Goal: Task Accomplishment & Management: Manage account settings

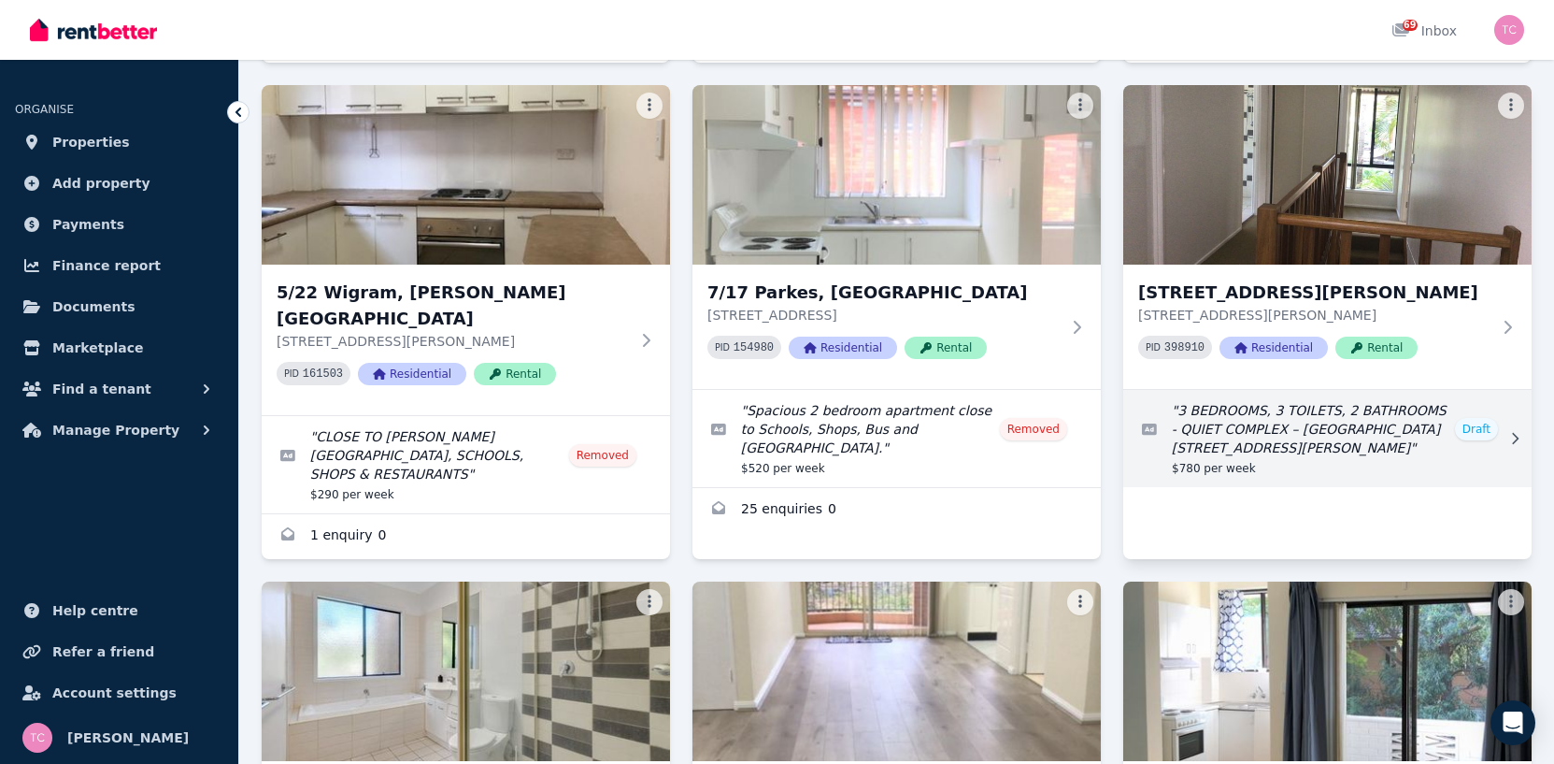
scroll to position [561, 0]
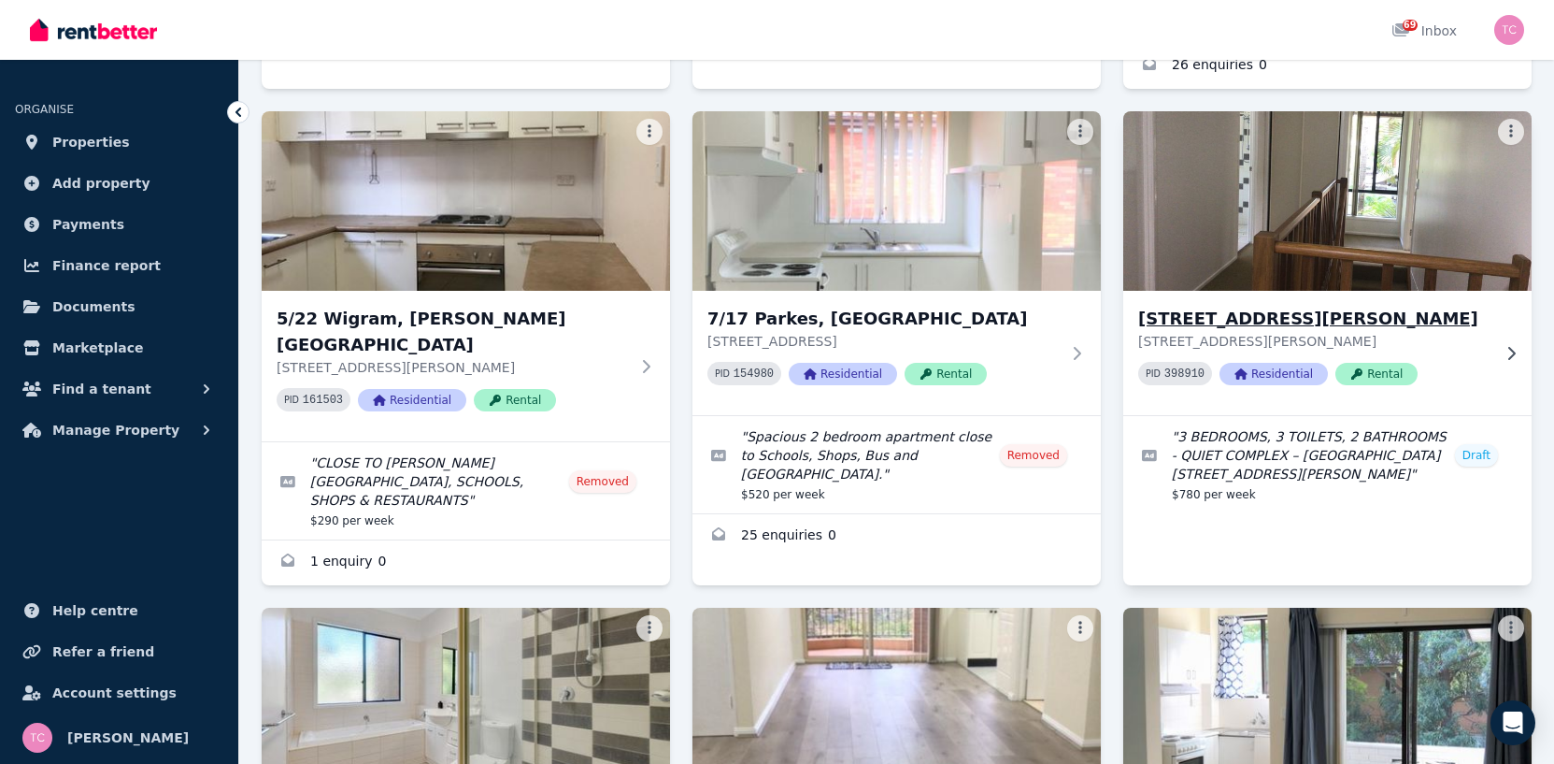
click at [1235, 236] on img at bounding box center [1327, 201] width 429 height 189
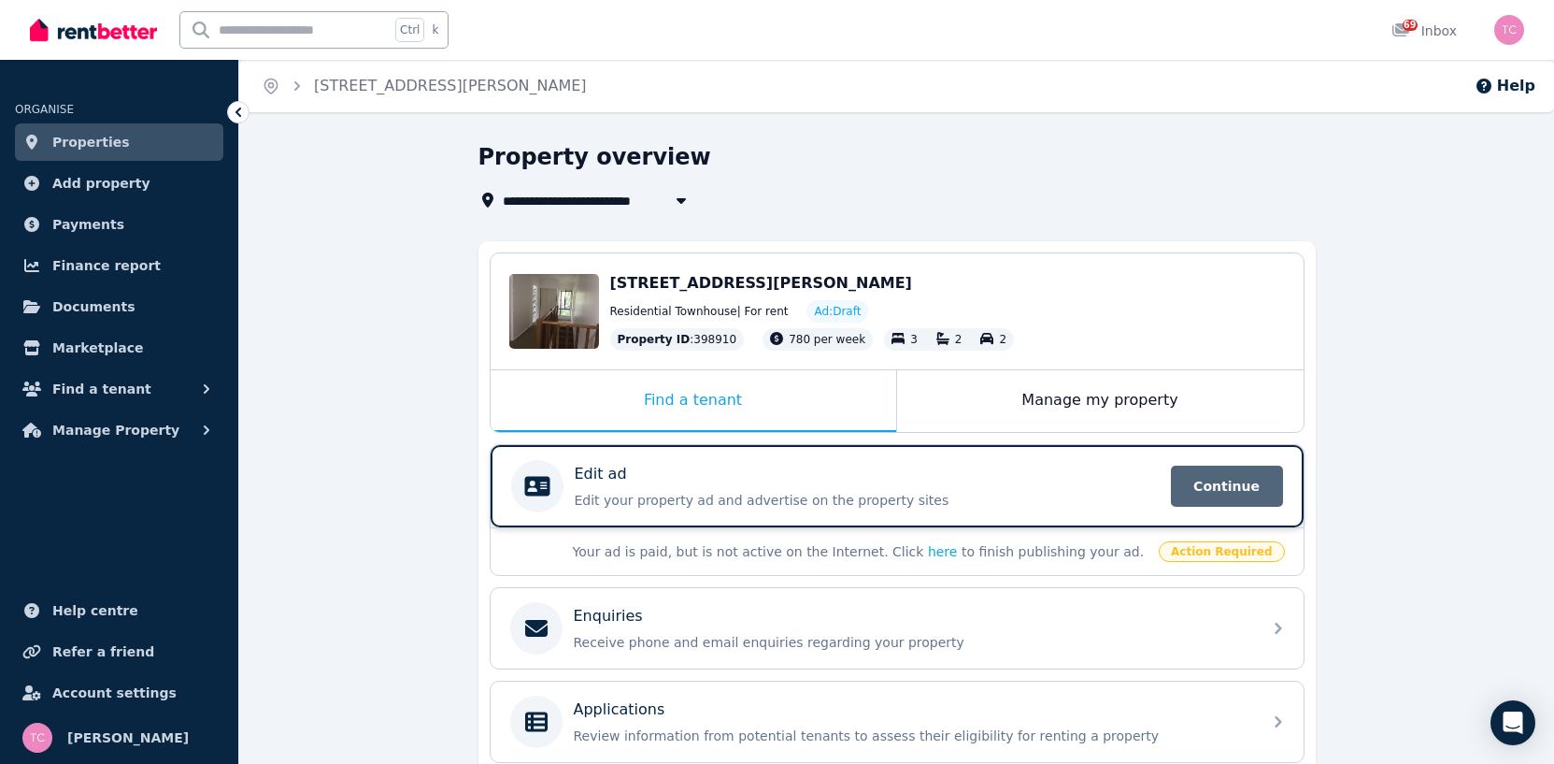
click at [1235, 485] on span "Continue" at bounding box center [1227, 485] width 112 height 41
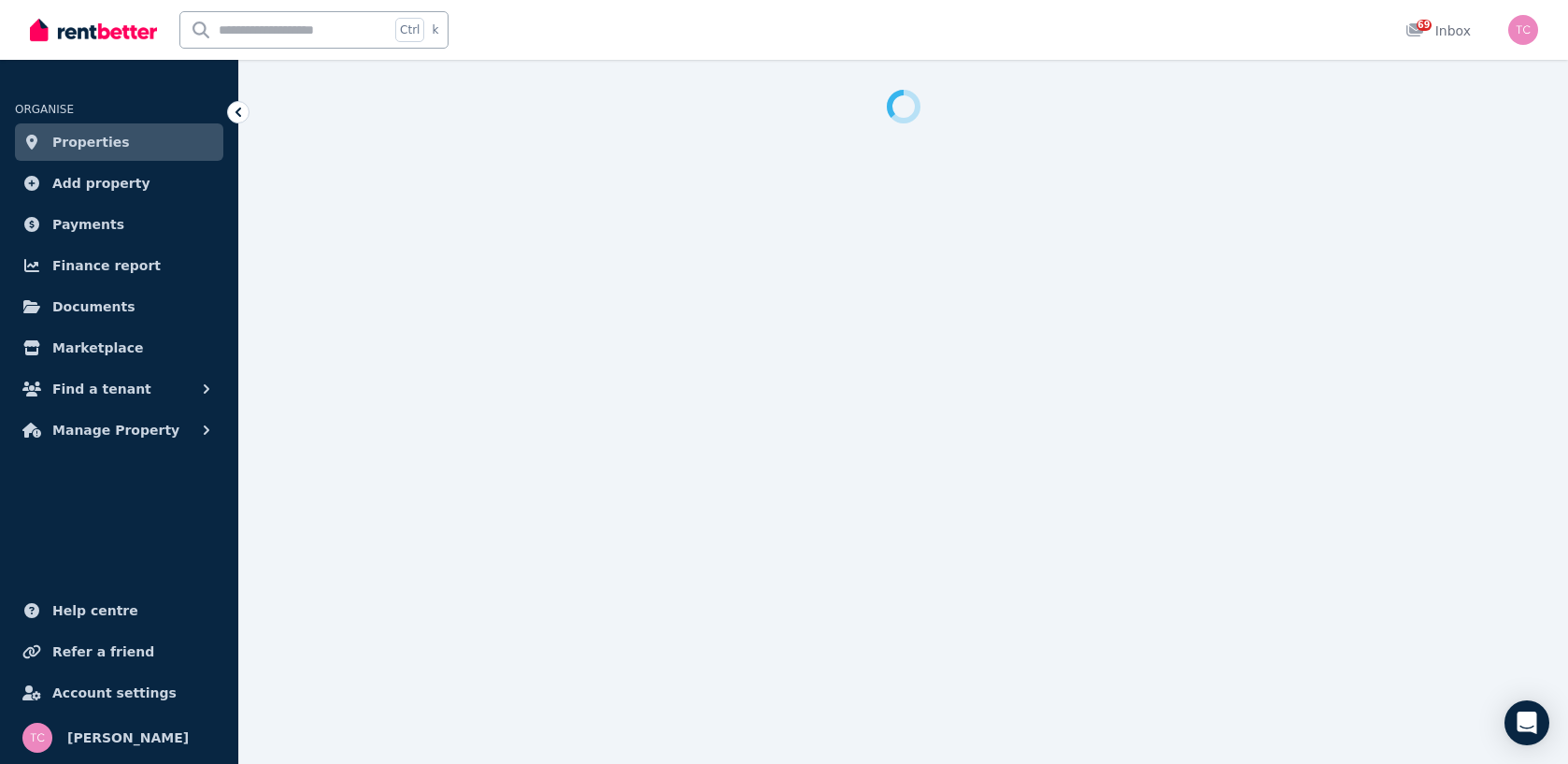
select select "***"
select select "**********"
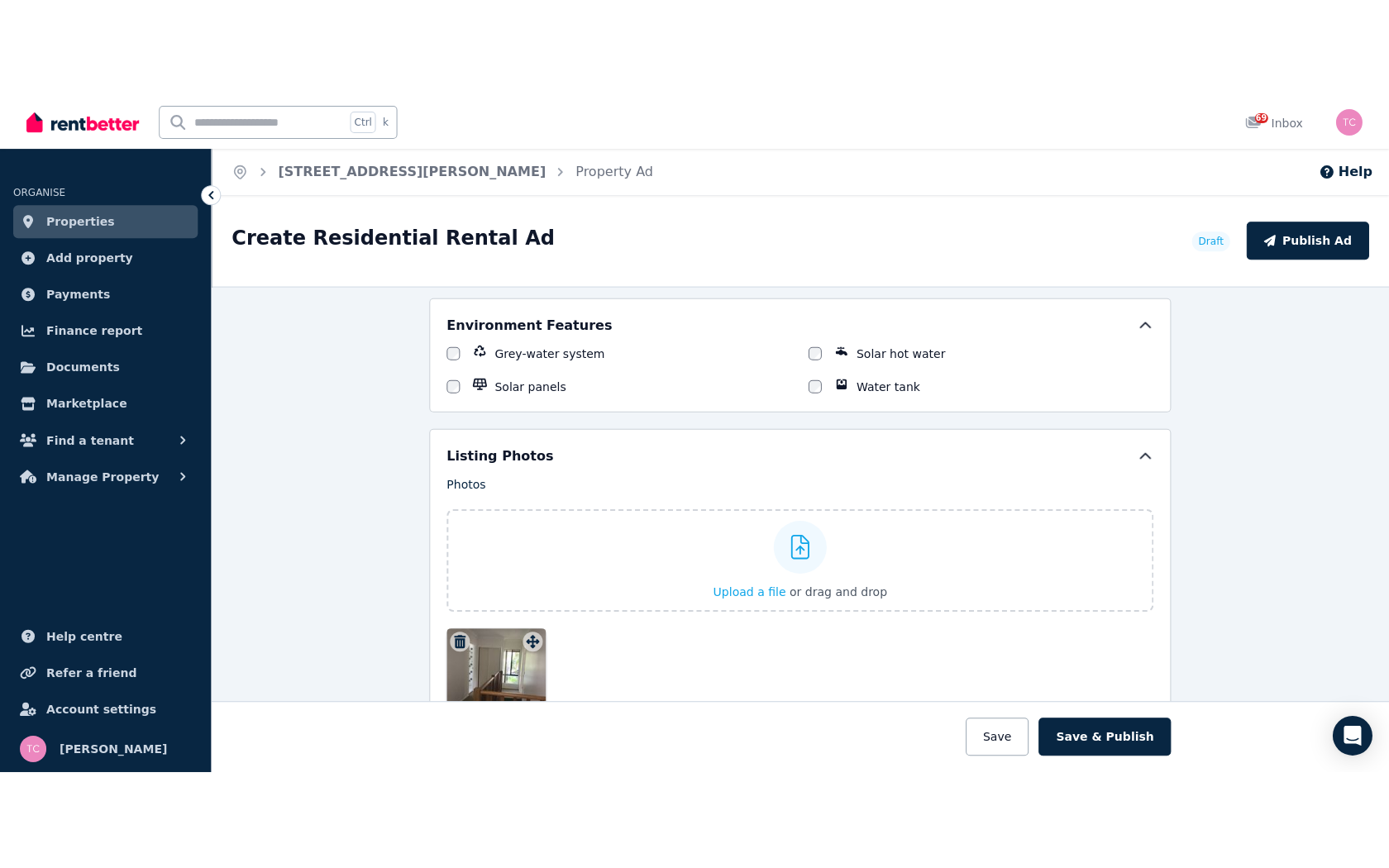
scroll to position [2068, 0]
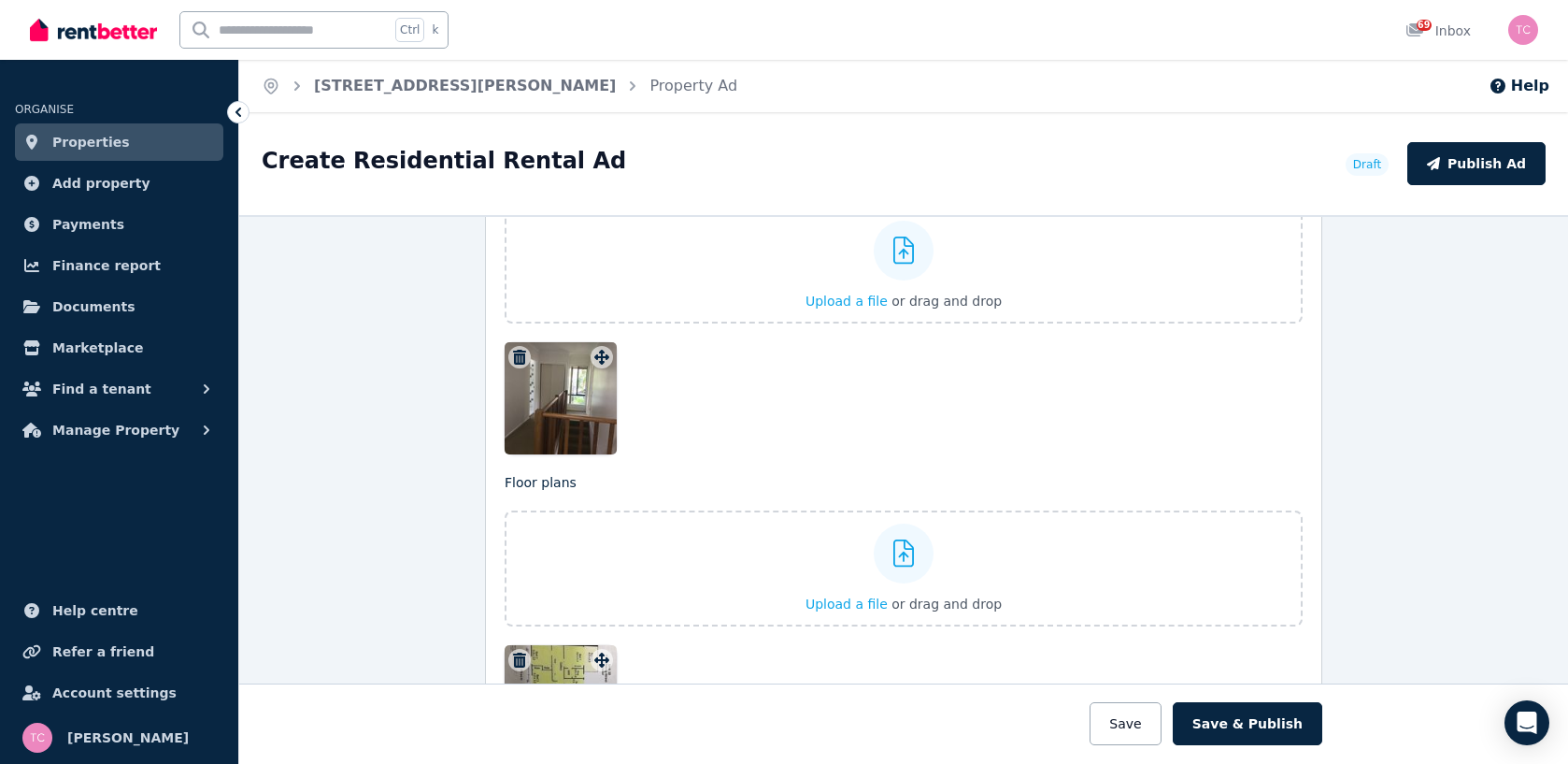
click at [771, 411] on div at bounding box center [904, 398] width 798 height 112
click at [804, 403] on div at bounding box center [904, 398] width 798 height 112
click at [572, 412] on div at bounding box center [561, 398] width 112 height 112
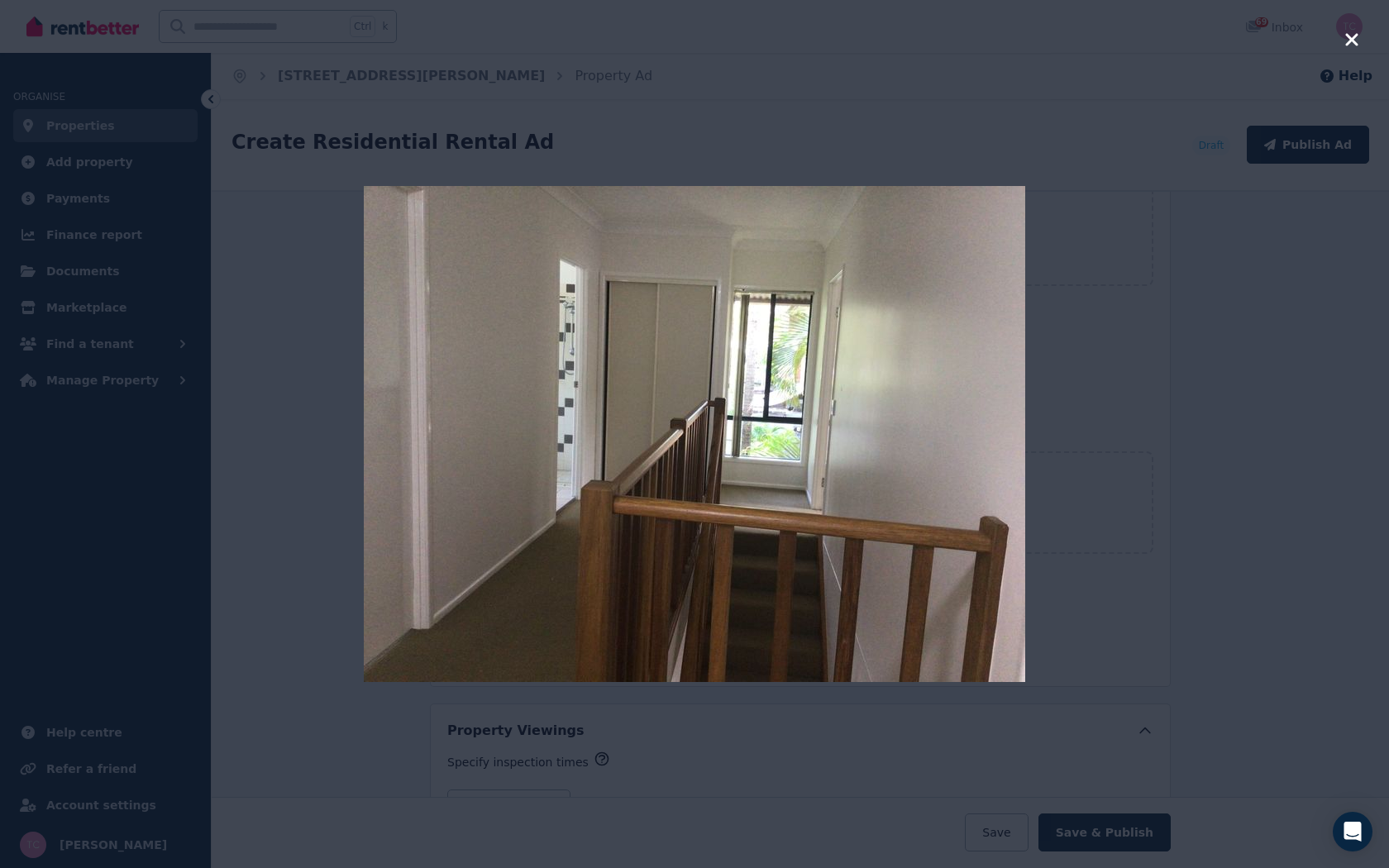
click at [769, 595] on img at bounding box center [694, 434] width 662 height 496
click at [1208, 587] on div at bounding box center [694, 434] width 1389 height 868
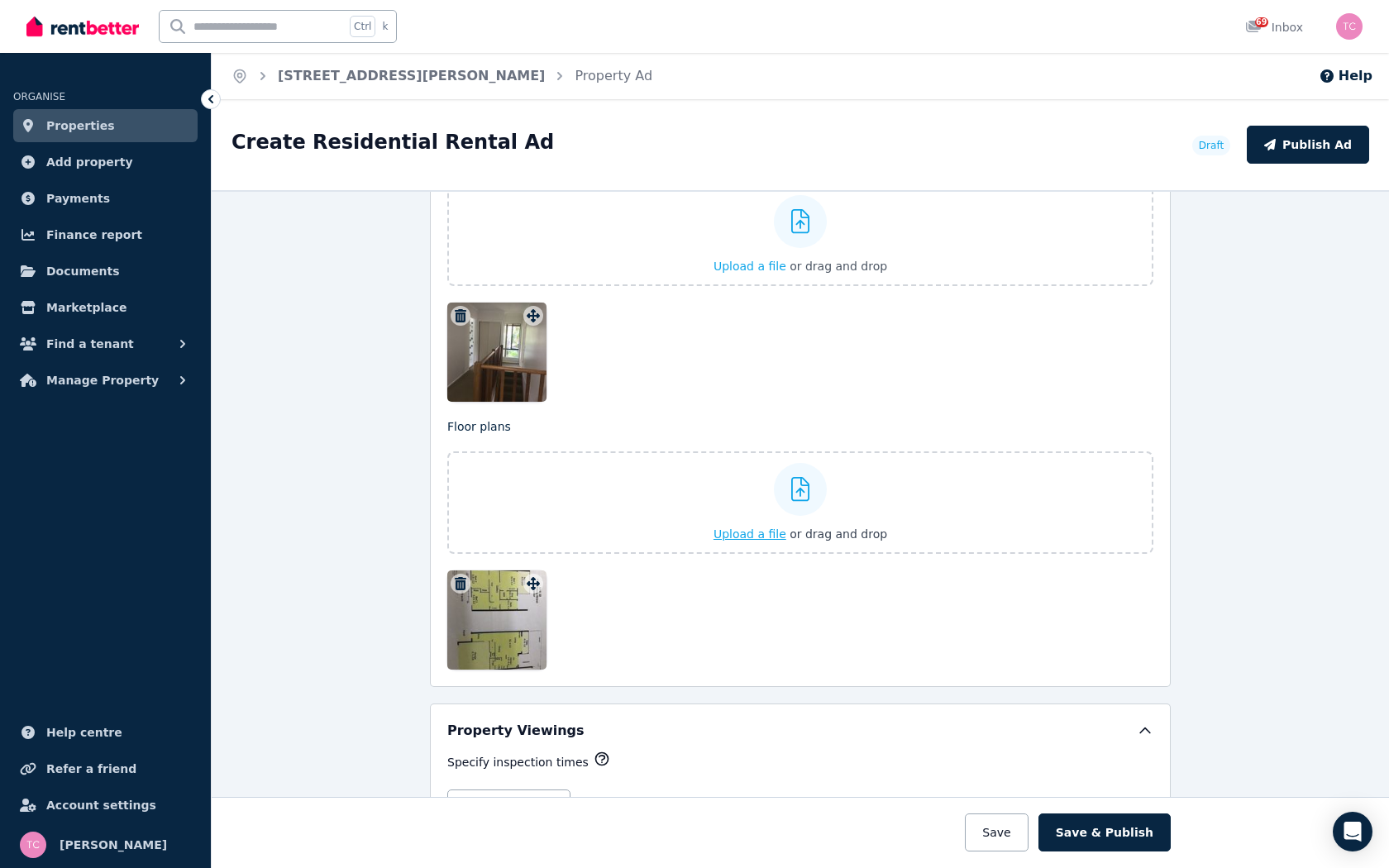
click at [753, 532] on span "Upload a file" at bounding box center [750, 534] width 73 height 13
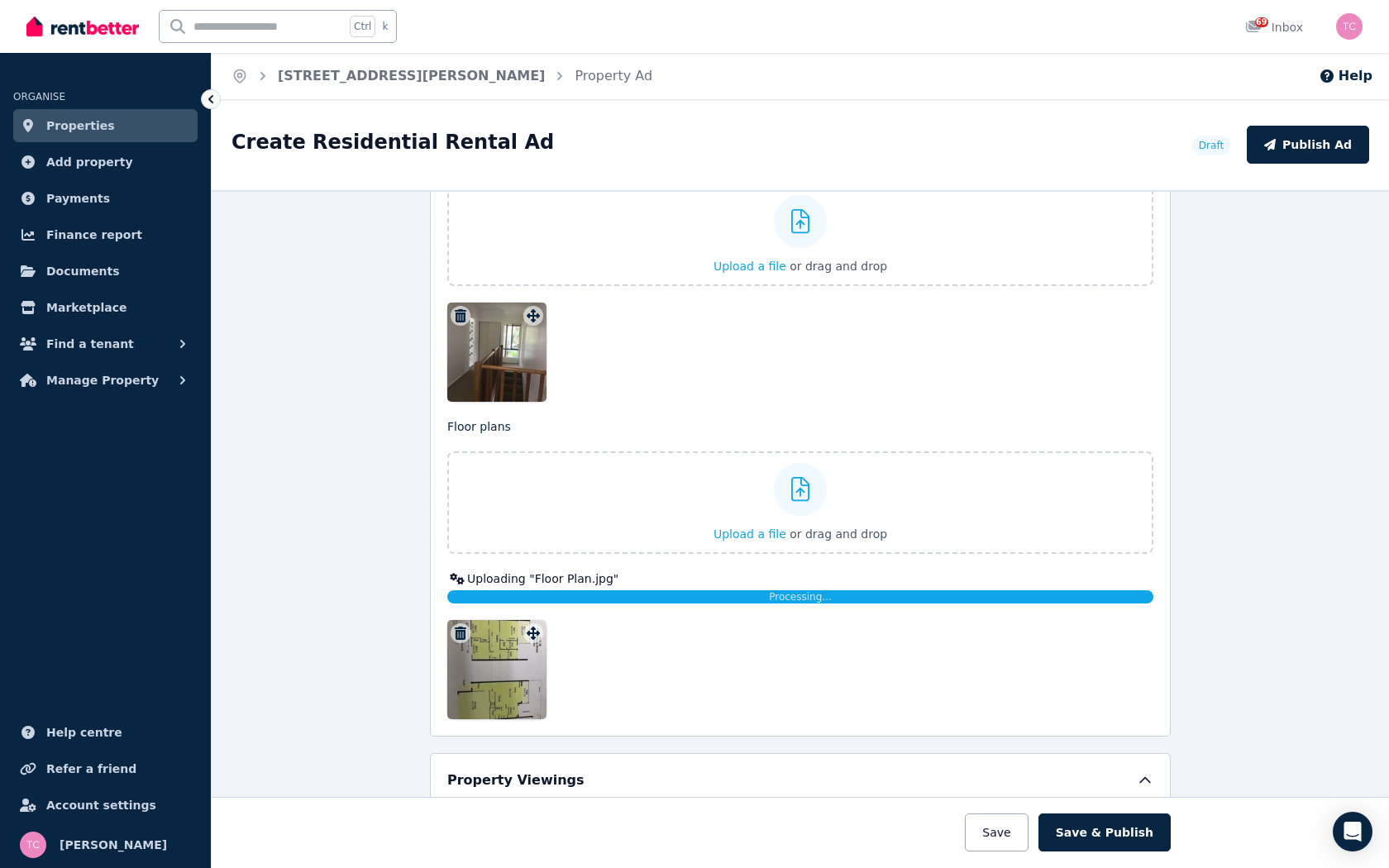
click at [533, 675] on h5 "Property Viewings" at bounding box center [516, 780] width 137 height 19
click at [1012, 675] on button "Save" at bounding box center [996, 833] width 63 height 38
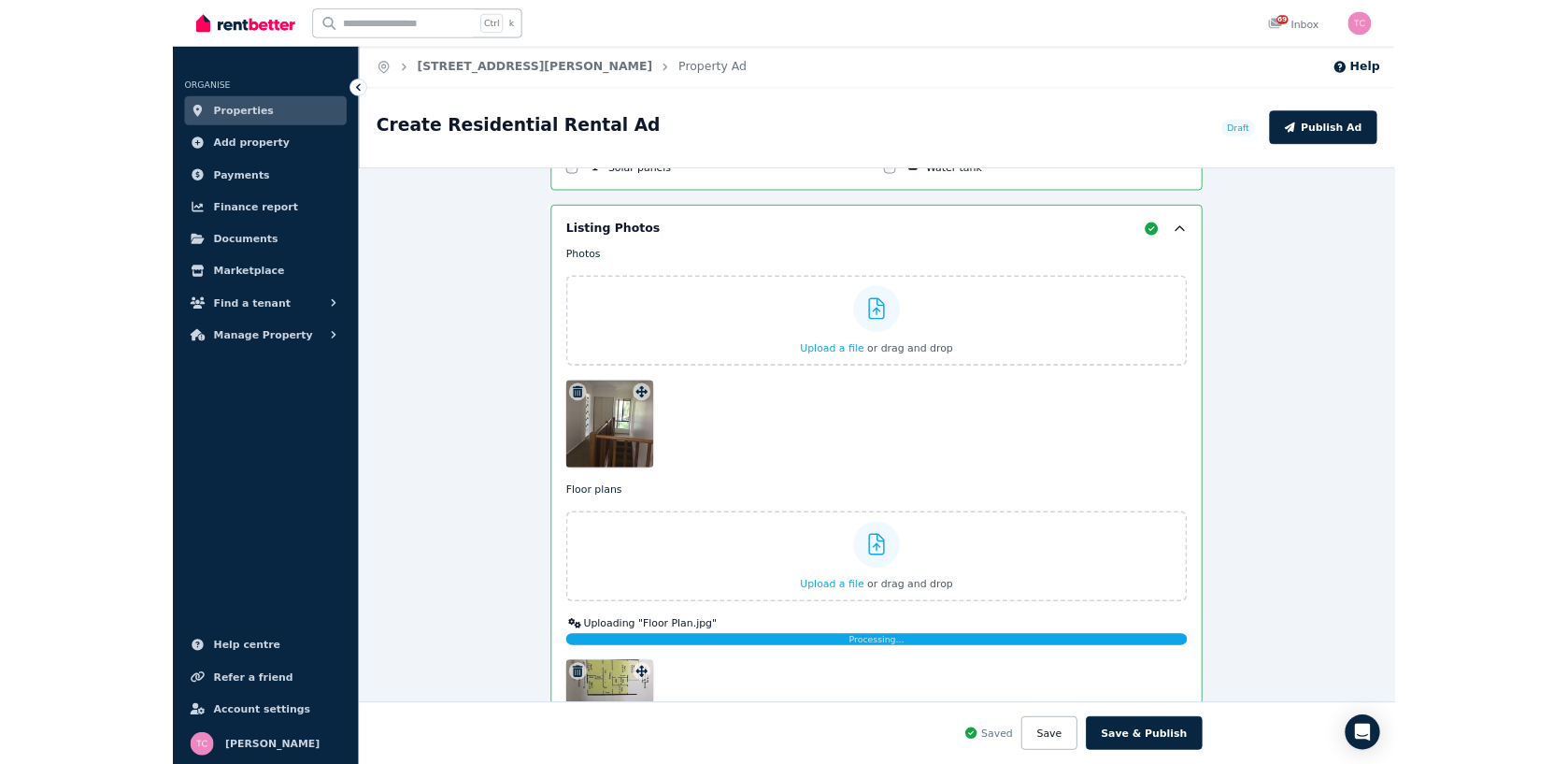
scroll to position [2482, 0]
